Goal: Task Accomplishment & Management: Manage account settings

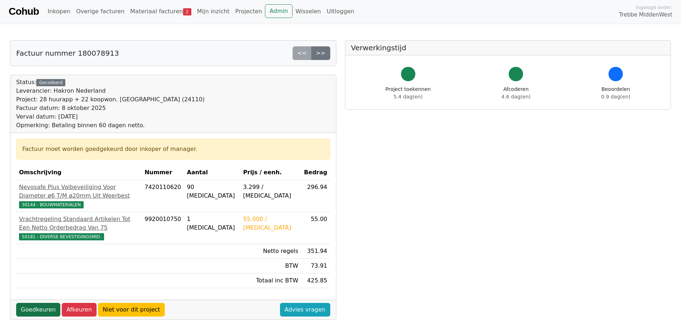
click at [32, 308] on link "Goedkeuren" at bounding box center [38, 310] width 44 height 14
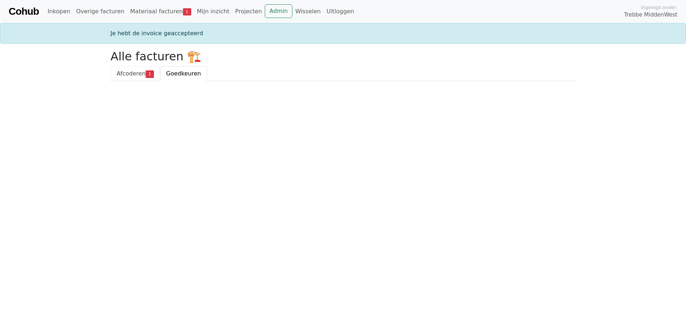
click at [138, 70] on span "Afcoderen" at bounding box center [131, 73] width 29 height 7
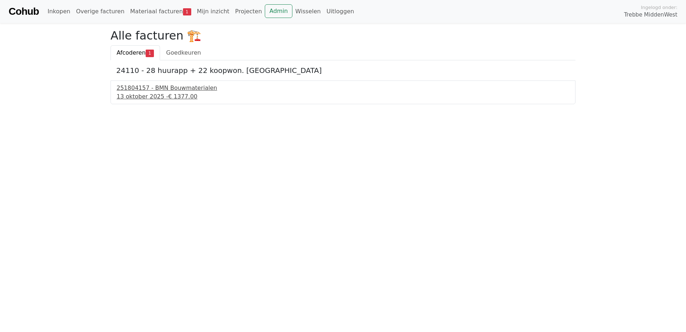
click at [177, 96] on span "€ 1377.00" at bounding box center [182, 96] width 29 height 7
